Goal: Task Accomplishment & Management: Manage account settings

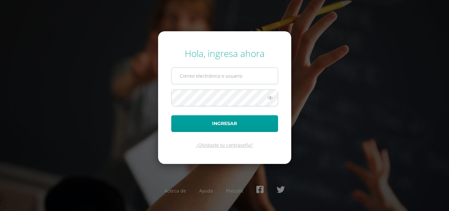
drag, startPoint x: 187, startPoint y: 73, endPoint x: 198, endPoint y: 76, distance: 11.9
click at [187, 73] on input "text" at bounding box center [225, 76] width 106 height 16
type input "[EMAIL_ADDRESS][DOMAIN_NAME]"
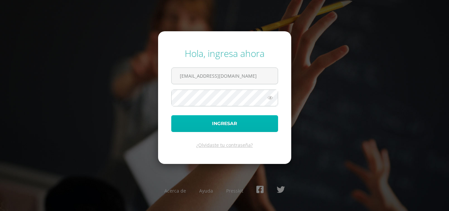
click at [220, 126] on button "Ingresar" at bounding box center [224, 123] width 107 height 17
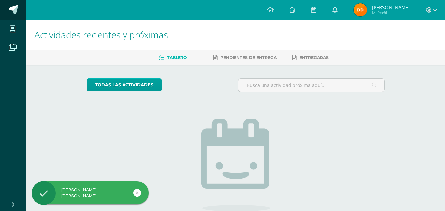
click at [16, 11] on span at bounding box center [14, 10] width 10 height 10
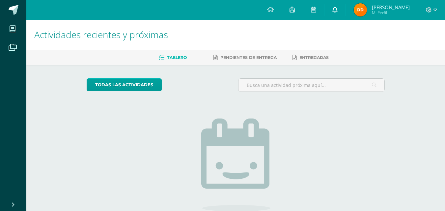
click at [341, 6] on link at bounding box center [334, 10] width 21 height 20
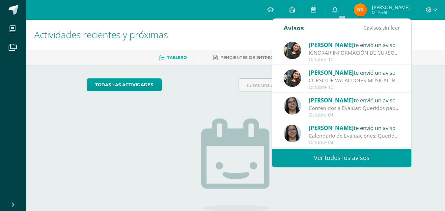
click at [377, 52] on div "IGNORAR INFORMACIÓN DE CURSOS DE VACACIONES MUSICALES: Buen día, favor de Ignor…" at bounding box center [353, 53] width 91 height 8
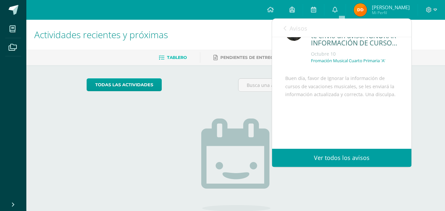
scroll to position [33, 0]
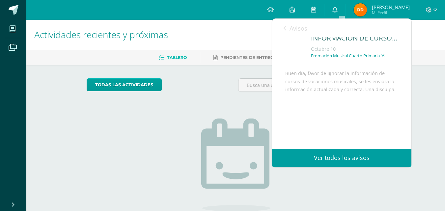
click at [284, 27] on icon at bounding box center [284, 28] width 3 height 5
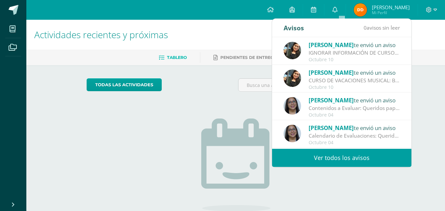
click at [374, 74] on div "Amy Martinez te envió un aviso" at bounding box center [353, 72] width 91 height 9
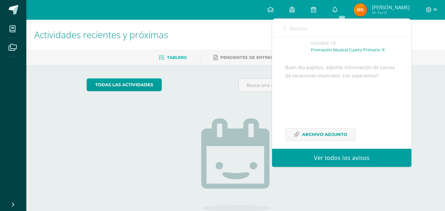
click at [284, 28] on icon at bounding box center [284, 28] width 3 height 5
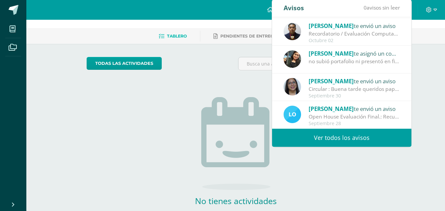
scroll to position [57, 0]
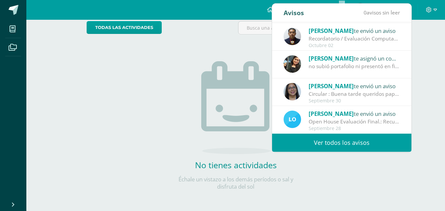
click at [360, 134] on div "Loreny te envió un aviso Open House Evaluación Final.: Recuerda repasar ya que …" at bounding box center [341, 120] width 139 height 28
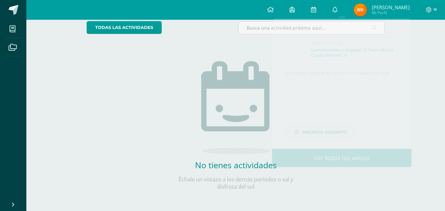
click at [205, 85] on img at bounding box center [235, 107] width 69 height 93
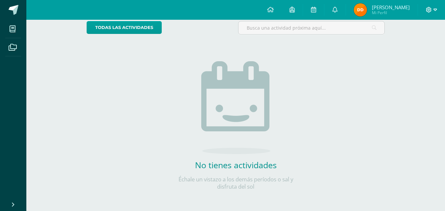
click at [435, 7] on icon at bounding box center [435, 10] width 4 height 6
click at [416, 47] on span "Cerrar sesión" at bounding box center [414, 45] width 30 height 6
